Goal: Submit feedback/report problem

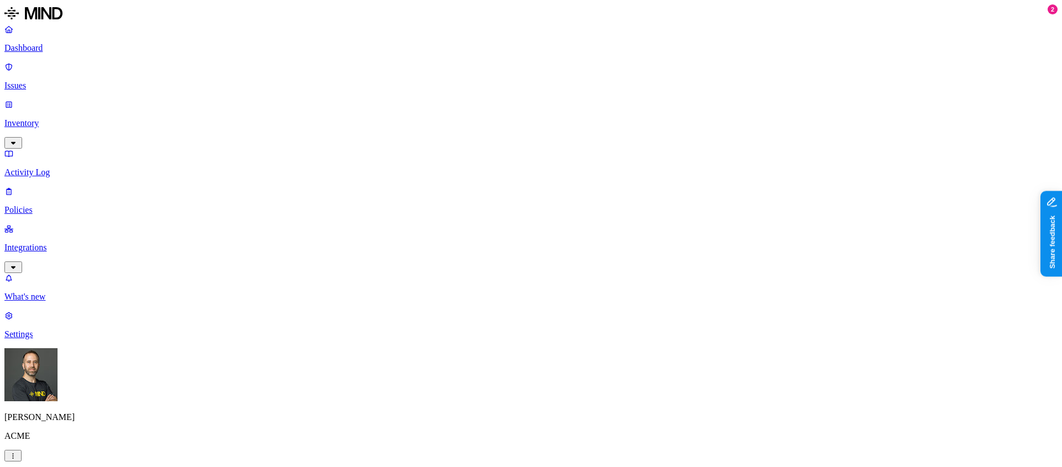
click at [41, 21] on img at bounding box center [33, 13] width 58 height 18
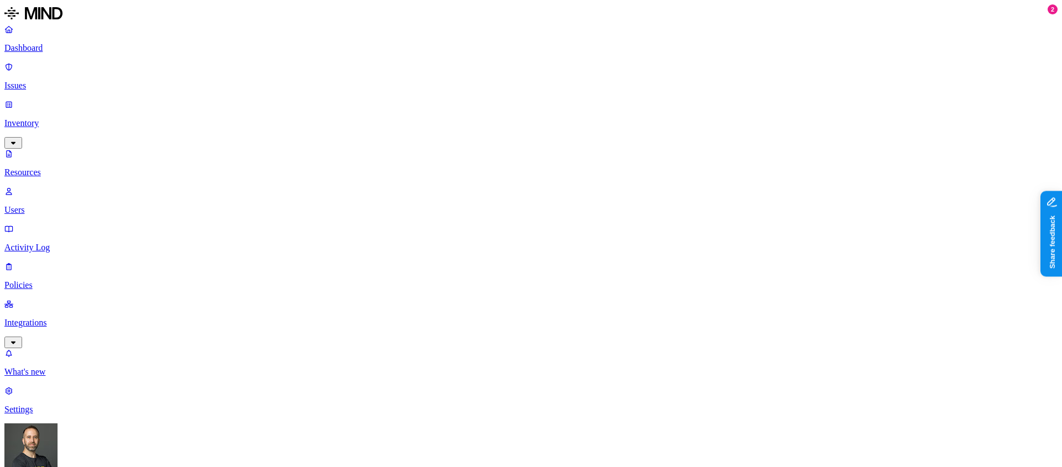
click at [44, 45] on p "Dashboard" at bounding box center [530, 48] width 1053 height 10
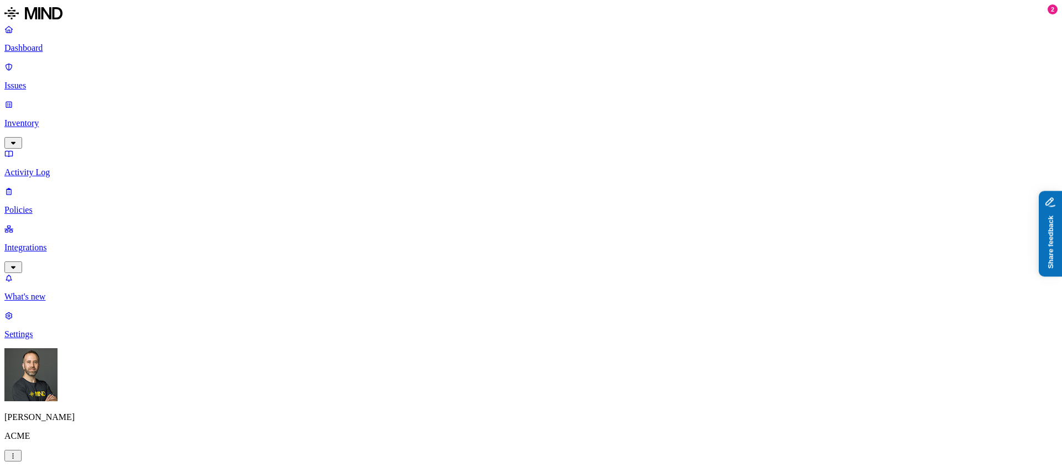
click at [1061, 286] on button "Share feedback" at bounding box center [1081, 287] width 86 height 23
click at [35, 15] on img at bounding box center [33, 13] width 58 height 18
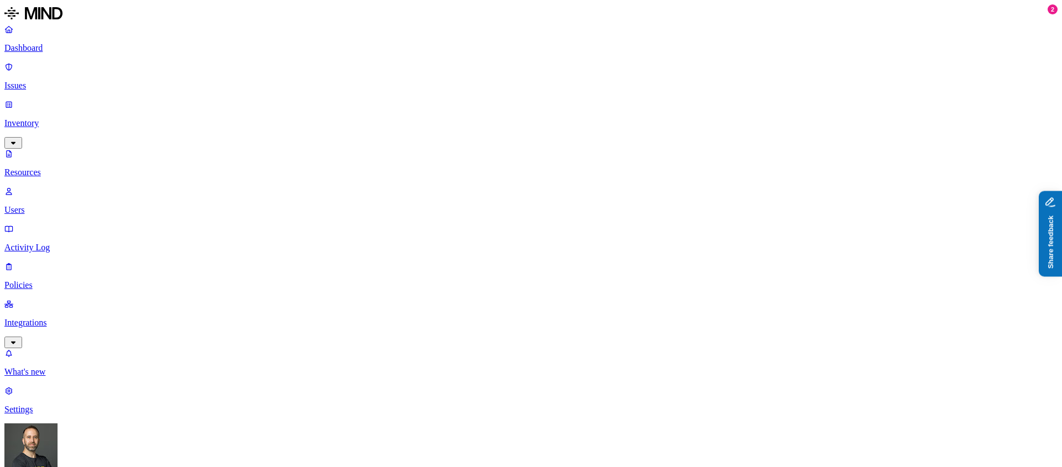
click at [1061, 289] on button "Share feedback" at bounding box center [1081, 287] width 86 height 23
click at [66, 46] on p "Dashboard" at bounding box center [530, 48] width 1053 height 10
